Goal: Task Accomplishment & Management: Complete application form

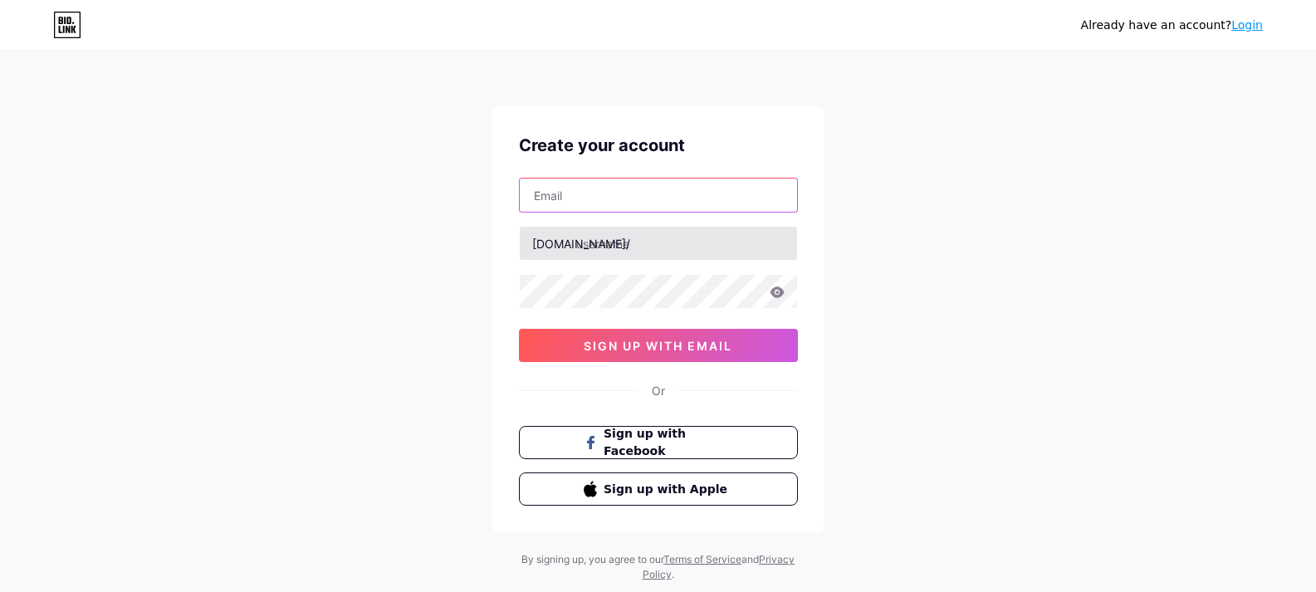
paste input "[EMAIL_ADDRESS][DOMAIN_NAME]"
type input "[EMAIL_ADDRESS][DOMAIN_NAME]"
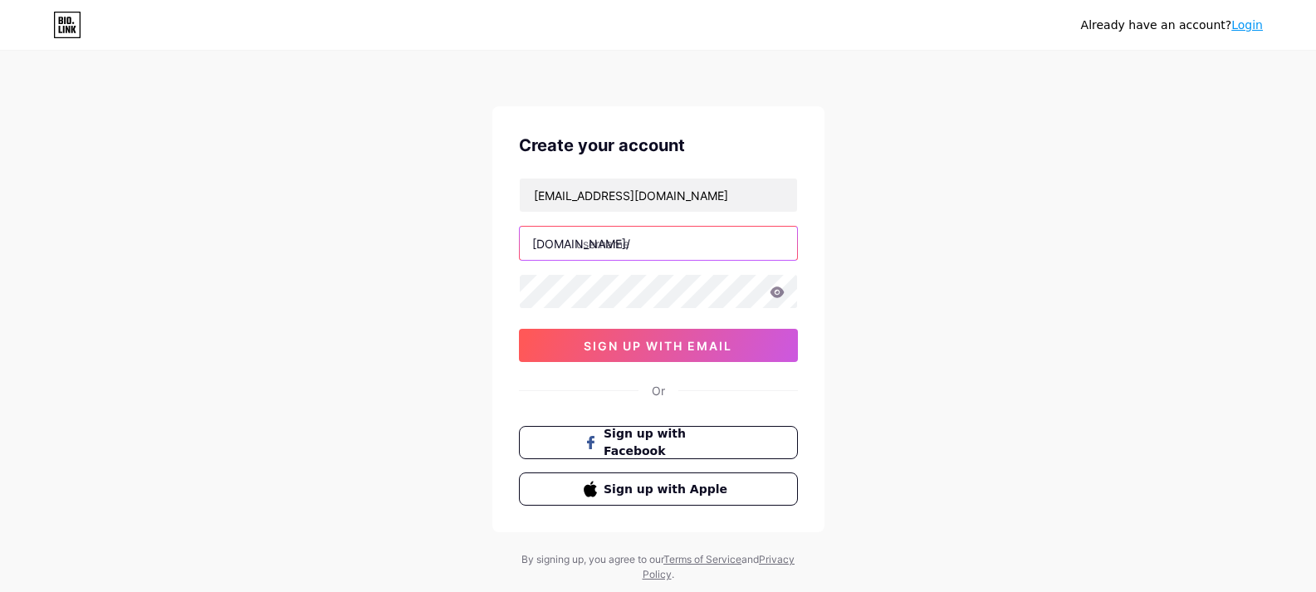
click at [615, 243] on input "text" at bounding box center [658, 243] width 277 height 33
paste input "accusync"
click at [594, 238] on input "accusync" at bounding box center [658, 243] width 277 height 33
type input "acusync"
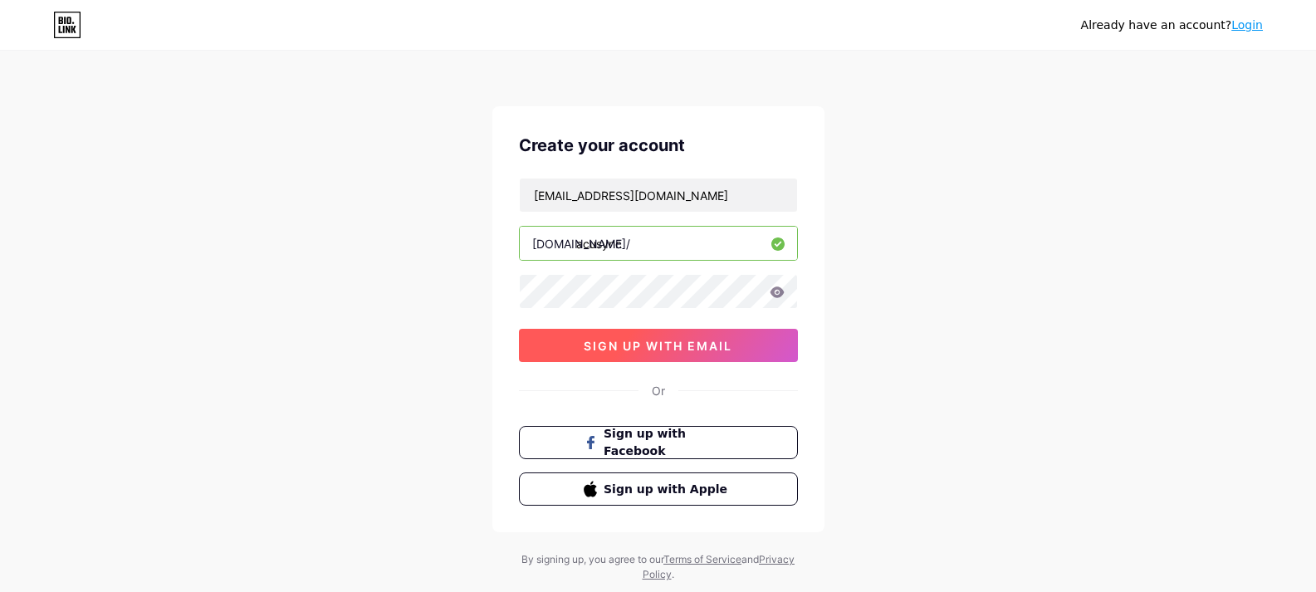
click at [657, 339] on span "sign up with email" at bounding box center [658, 346] width 149 height 14
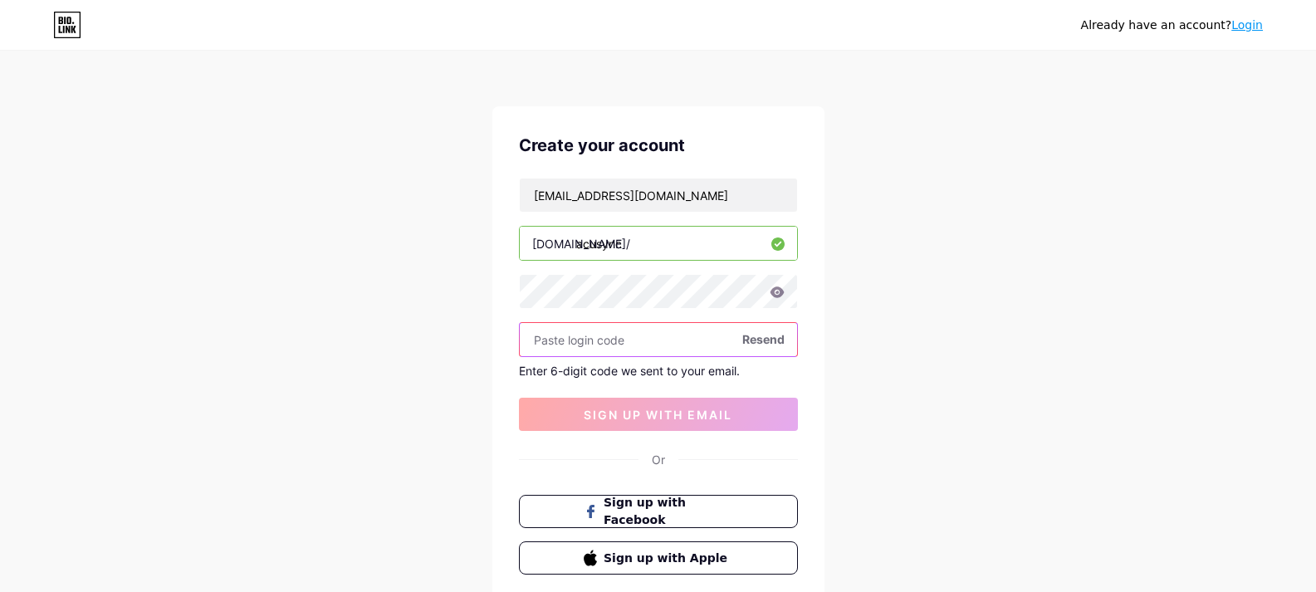
paste input "644001"
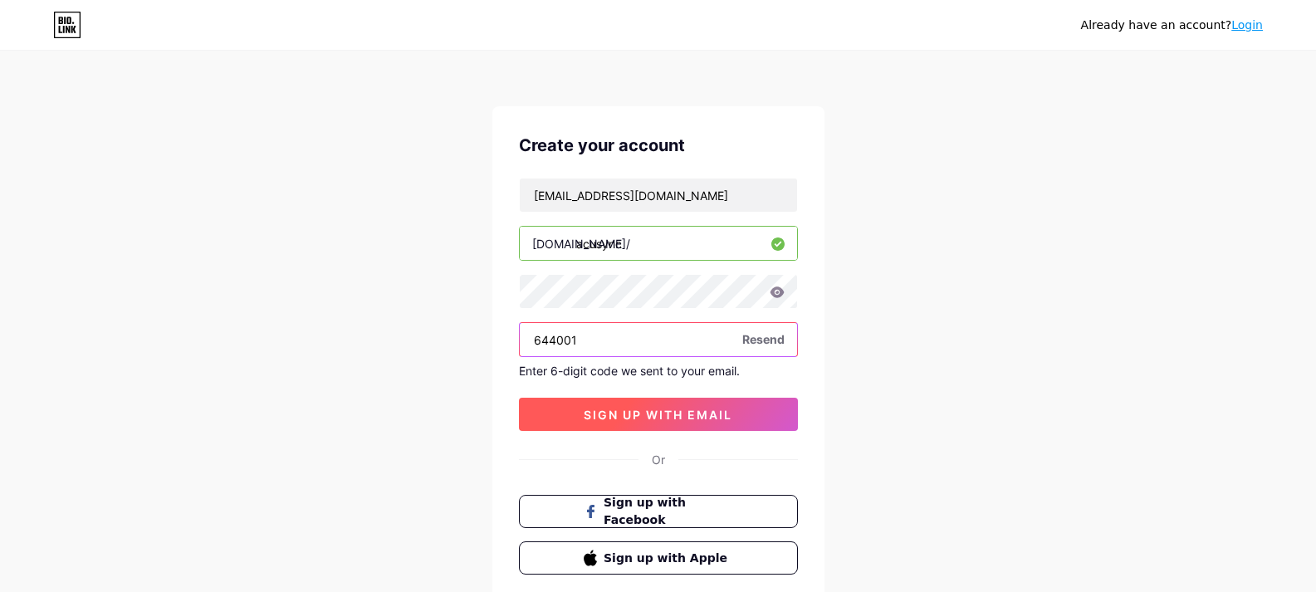
type input "644001"
click at [627, 405] on button "sign up with email" at bounding box center [658, 414] width 279 height 33
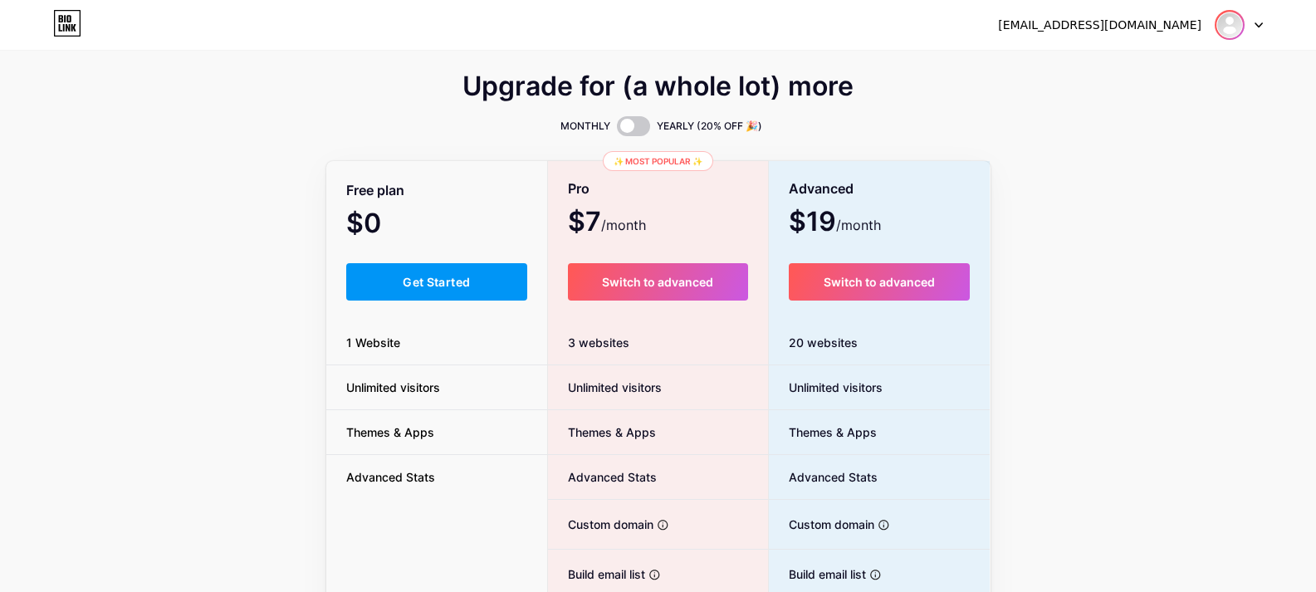
click at [1235, 24] on img at bounding box center [1230, 25] width 27 height 27
click at [1133, 69] on link "Dashboard" at bounding box center [1159, 68] width 206 height 45
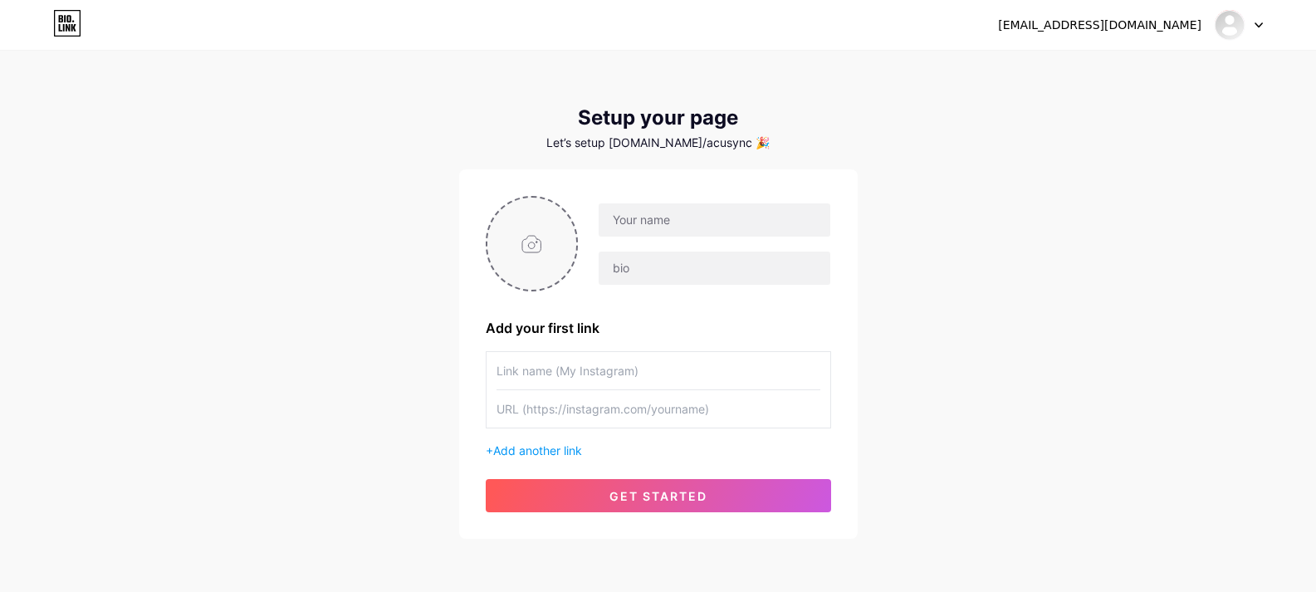
click at [526, 234] on input "file" at bounding box center [533, 244] width 90 height 92
click at [535, 248] on input "file" at bounding box center [533, 244] width 90 height 92
type input "C:\fakepath\Screen Shoots Profile Image.png"
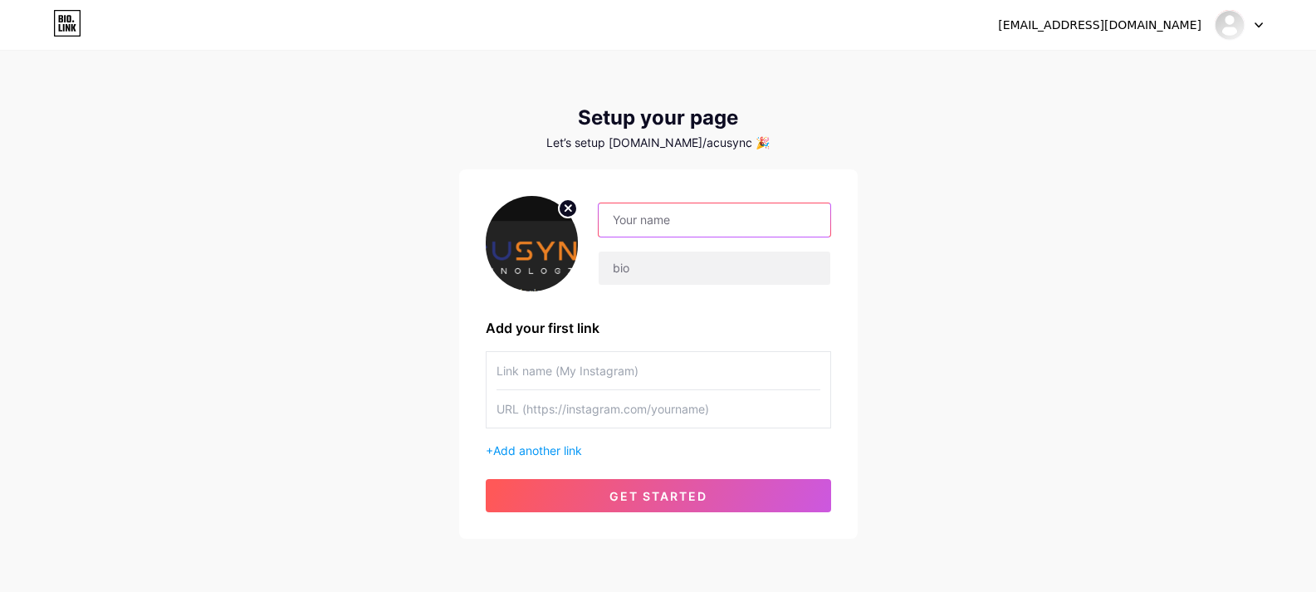
click at [680, 214] on input "text" at bounding box center [714, 219] width 231 height 33
paste input "Accusync"
click at [623, 218] on input "Accusync" at bounding box center [714, 219] width 231 height 33
type input "Acusync"
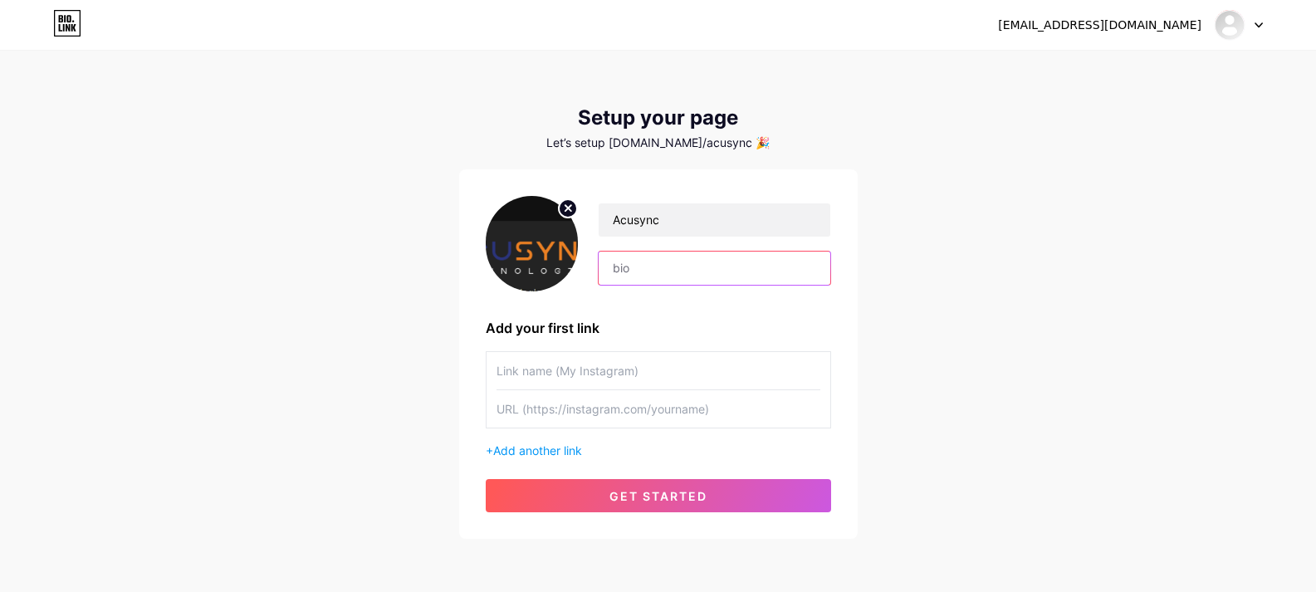
click at [646, 272] on input "text" at bounding box center [714, 268] width 231 height 33
paste input "Looking for expert SEO services in [GEOGRAPHIC_DATA] to boost your online visib…"
type input "Looking for expert SEO services in [GEOGRAPHIC_DATA] to boost your online visib…"
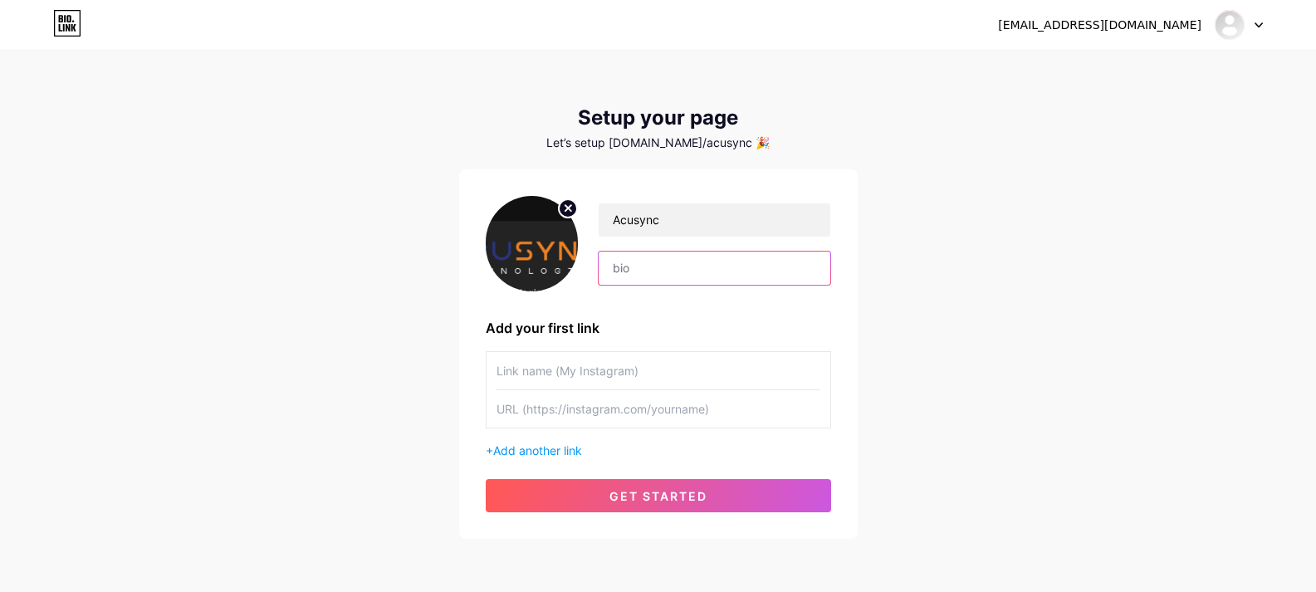
paste input "Looking for expert SEO services in [GEOGRAPHIC_DATA]? AcuSync helps UAE busines…"
type input "Looking for expert SEO services in [GEOGRAPHIC_DATA]? AcuSync helps UAE busines…"
click at [570, 368] on input "text" at bounding box center [659, 370] width 324 height 37
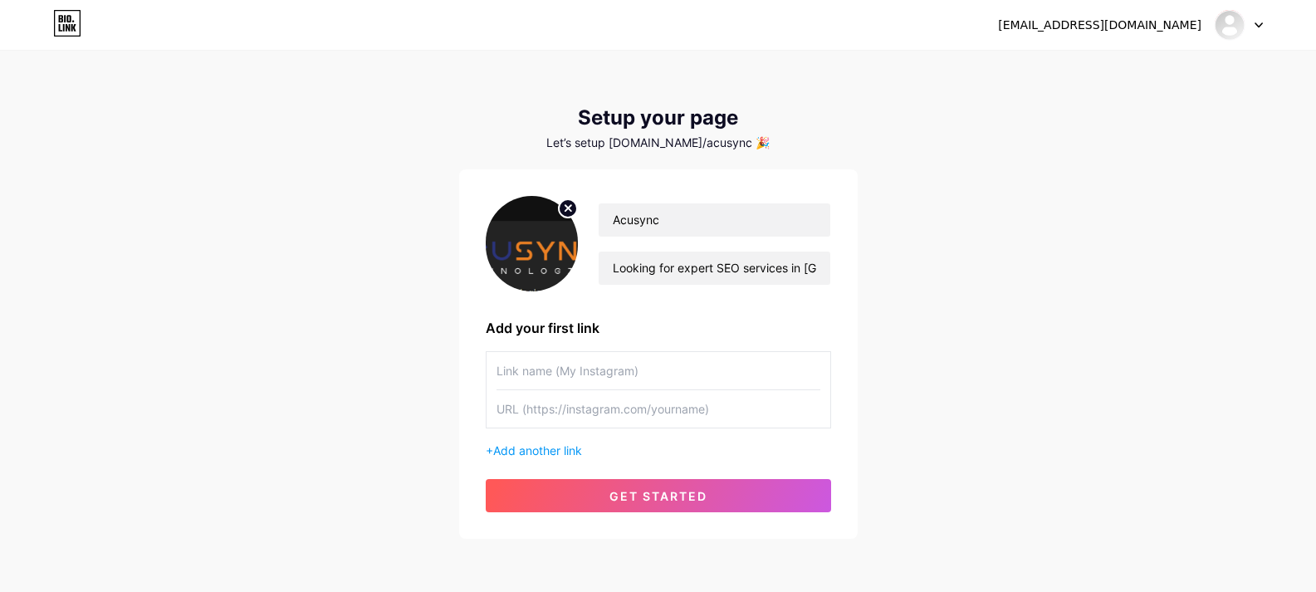
paste input "Acusync"
type input "Acusync Technologies"
click at [552, 406] on input "text" at bounding box center [659, 408] width 324 height 37
paste input "[URL][DOMAIN_NAME]"
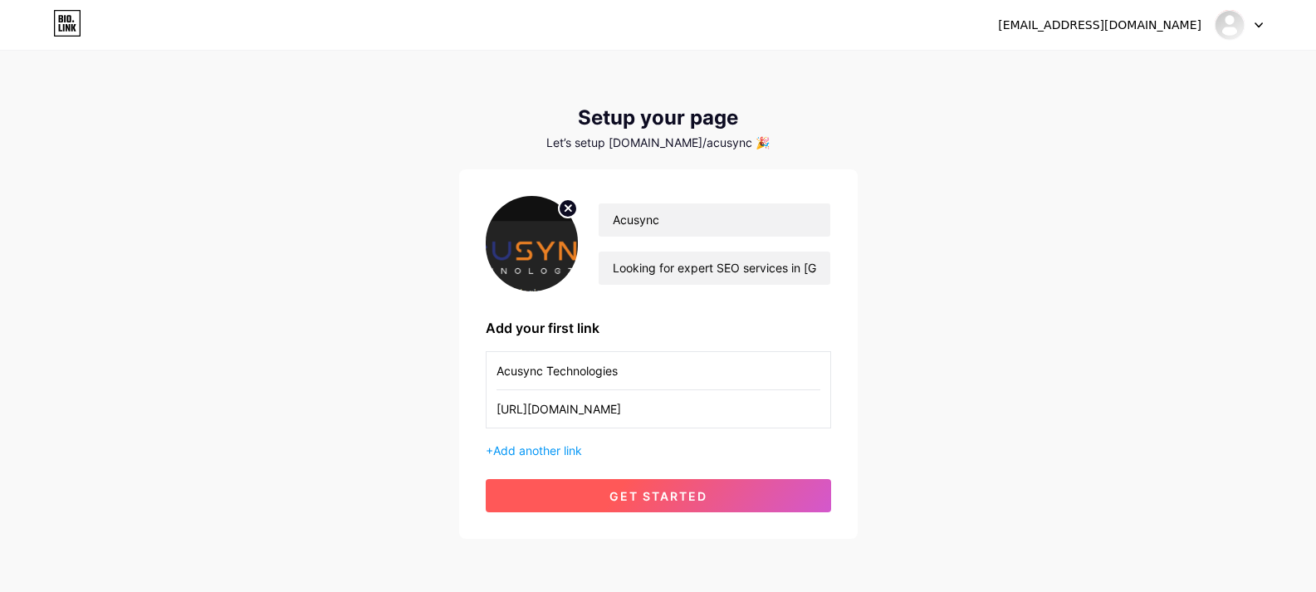
type input "[URL][DOMAIN_NAME]"
click at [647, 493] on span "get started" at bounding box center [659, 496] width 98 height 14
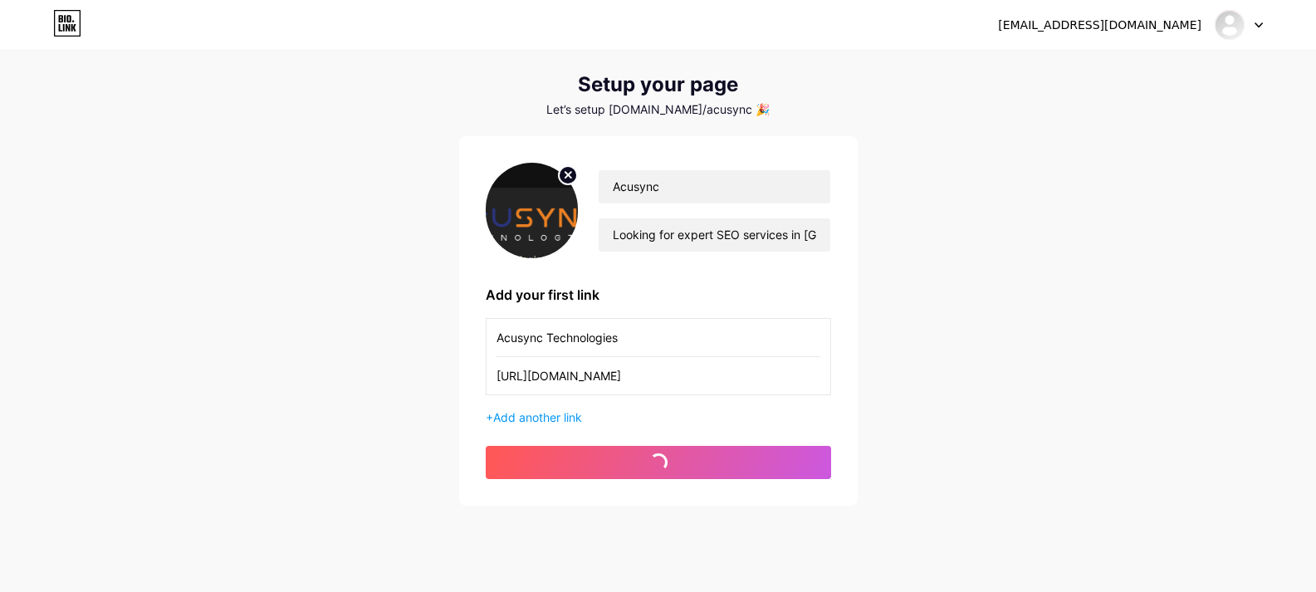
scroll to position [66, 0]
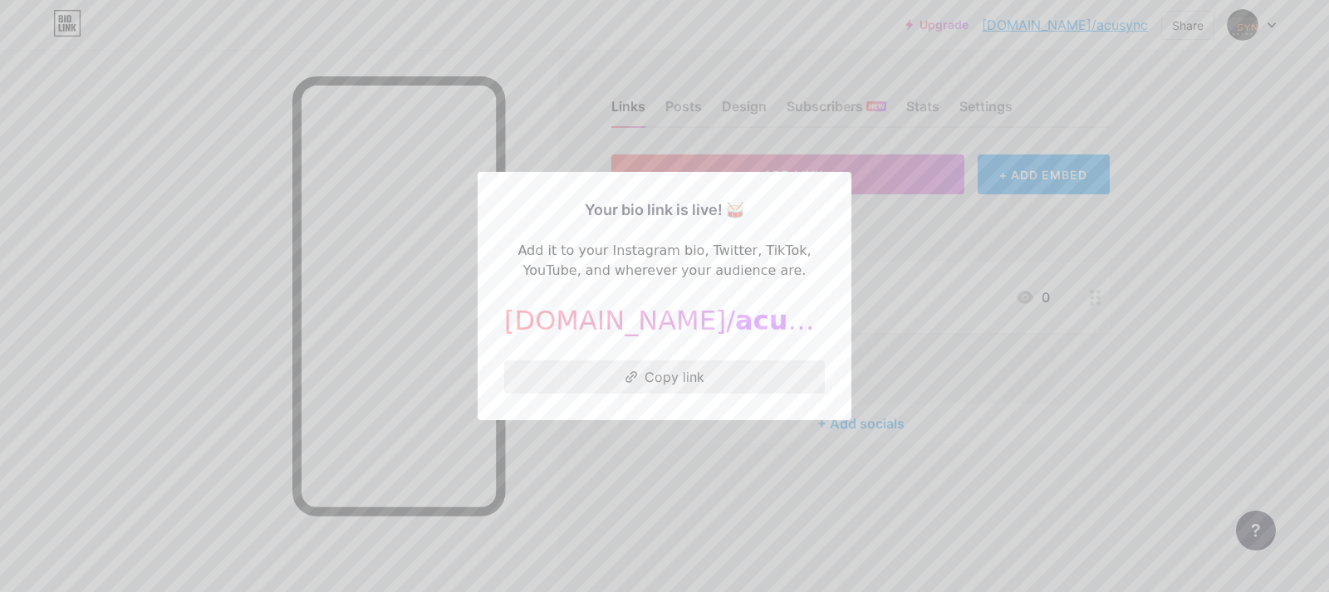
click at [675, 373] on button "Copy link" at bounding box center [664, 376] width 321 height 33
drag, startPoint x: 1286, startPoint y: 298, endPoint x: 1229, endPoint y: 274, distance: 61.4
click at [1277, 296] on div at bounding box center [664, 296] width 1329 height 592
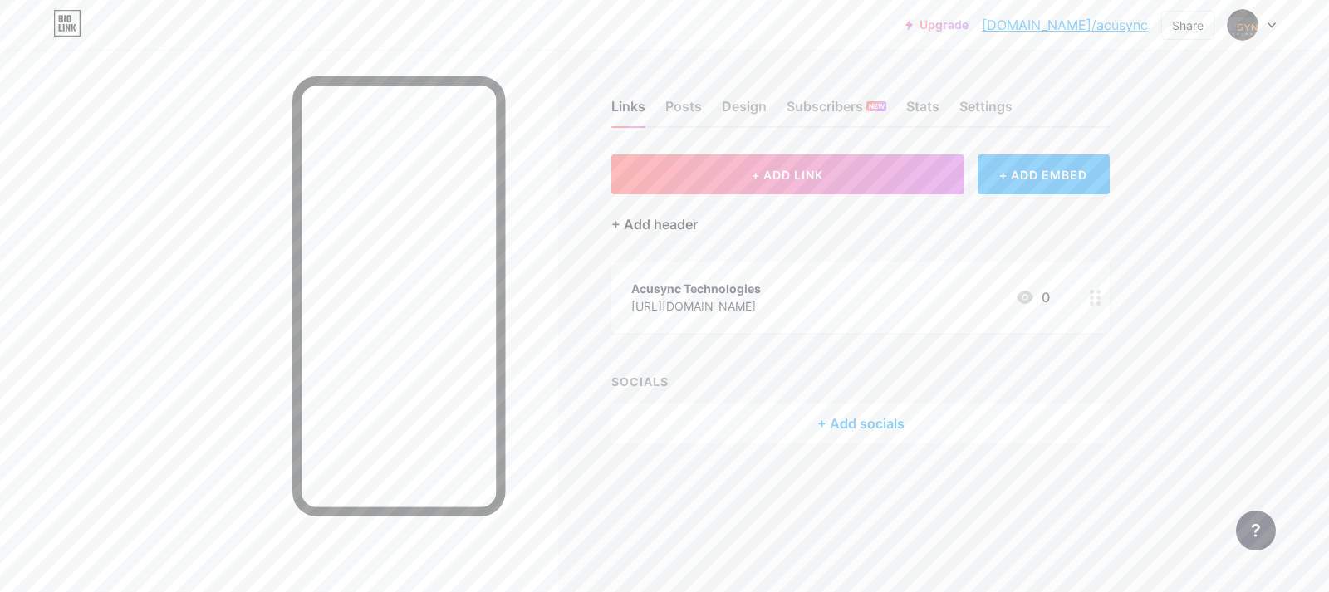
click at [632, 220] on div "+ Add header" at bounding box center [654, 224] width 86 height 20
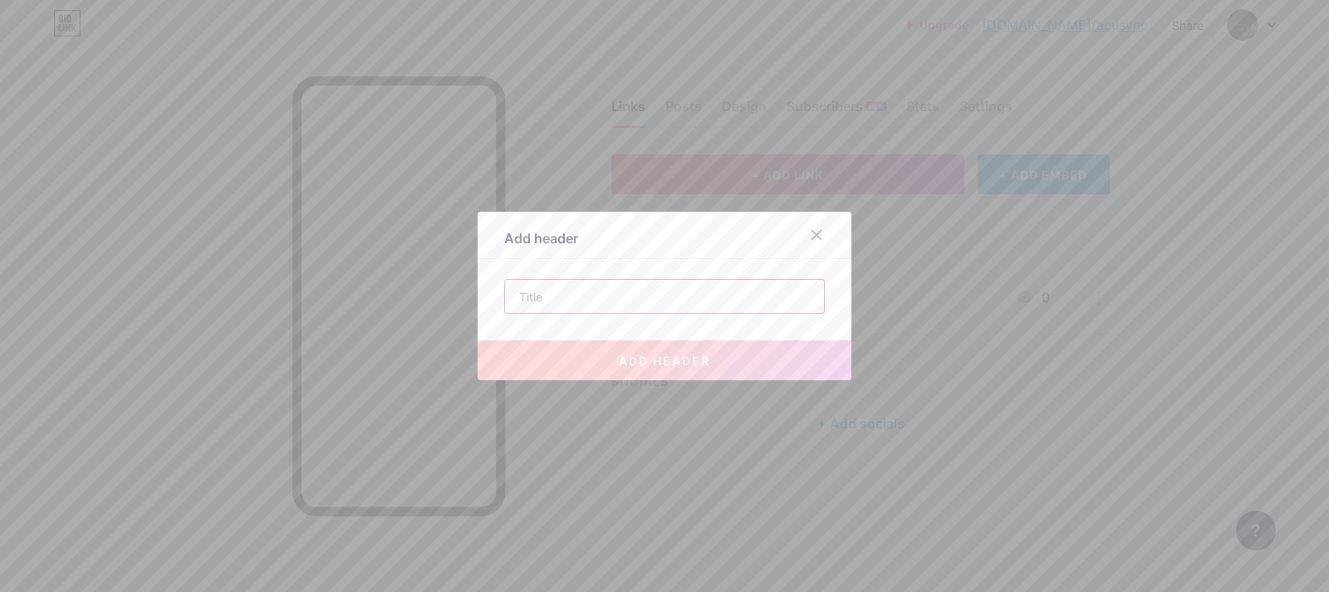
click at [548, 304] on input "text" at bounding box center [664, 296] width 319 height 33
paste input "seo services [GEOGRAPHIC_DATA]"
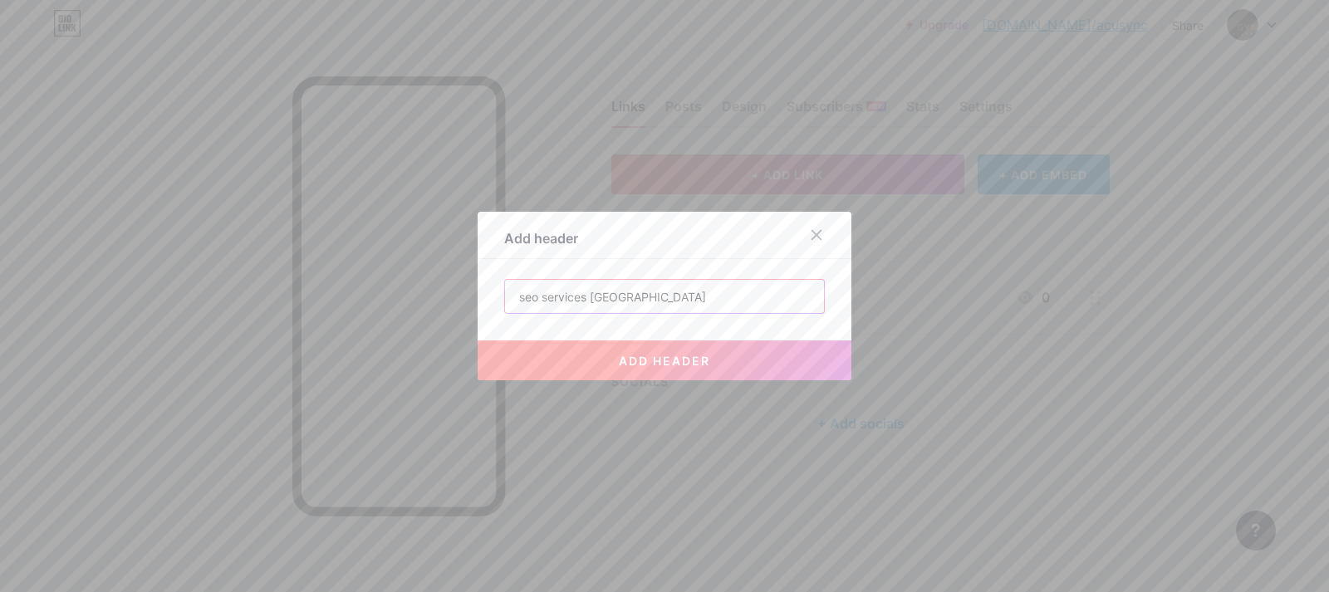
type input "seo services [GEOGRAPHIC_DATA]"
click at [689, 356] on span "add header" at bounding box center [664, 361] width 91 height 14
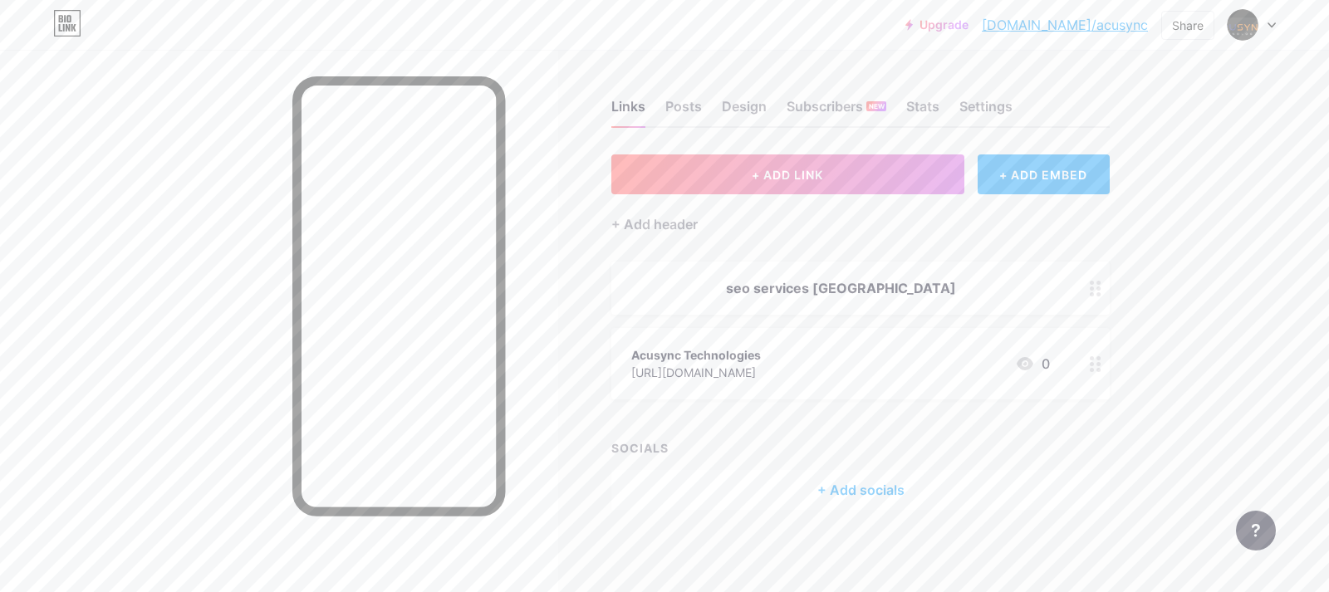
click at [1114, 22] on link "[DOMAIN_NAME]/acusync" at bounding box center [1065, 25] width 166 height 20
